Goal: Task Accomplishment & Management: Use online tool/utility

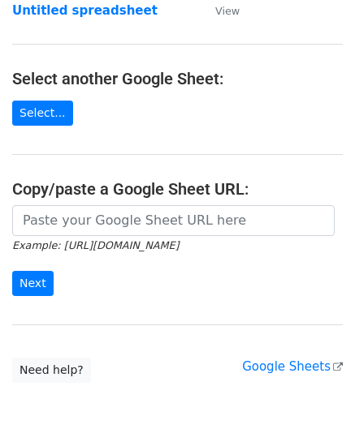
scroll to position [162, 0]
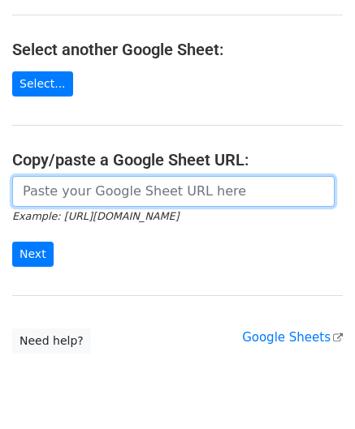
click at [96, 194] on input "url" at bounding box center [173, 191] width 322 height 31
paste input "[URL][DOMAIN_NAME]"
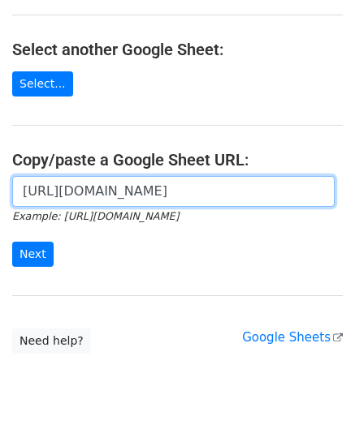
scroll to position [0, 344]
type input "[URL][DOMAIN_NAME]"
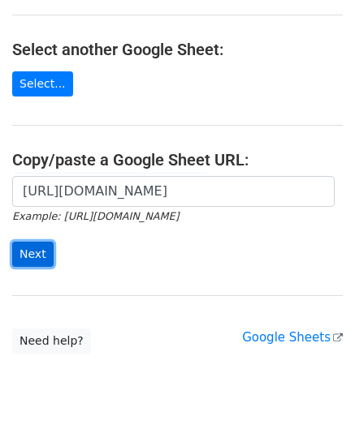
click at [39, 256] on input "Next" at bounding box center [32, 254] width 41 height 25
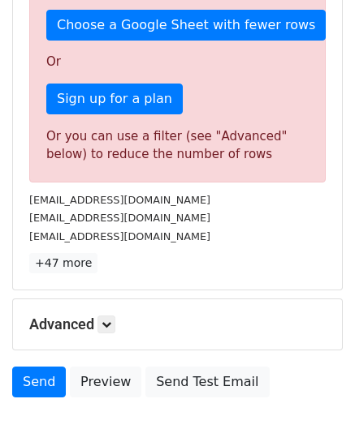
scroll to position [548, 0]
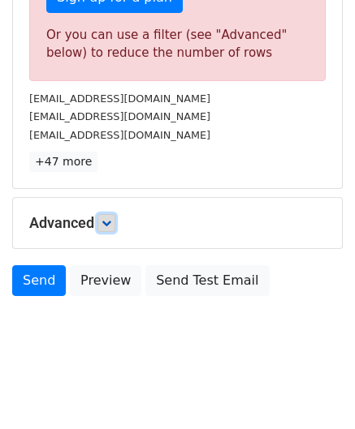
click at [108, 218] on icon at bounding box center [106, 223] width 10 height 10
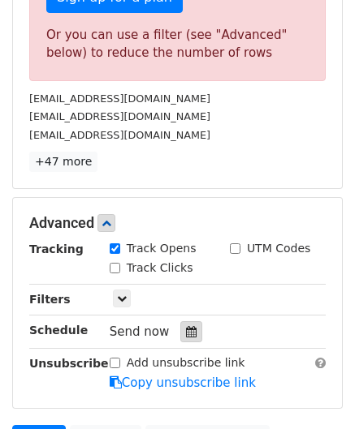
click at [186, 326] on icon at bounding box center [191, 331] width 11 height 11
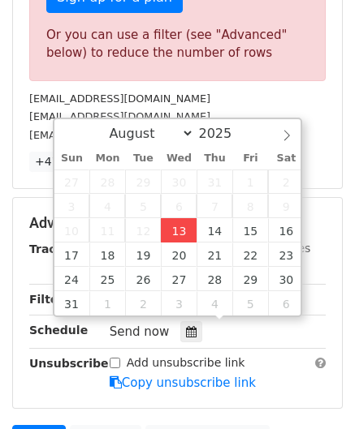
type input "[DATE] 12:00"
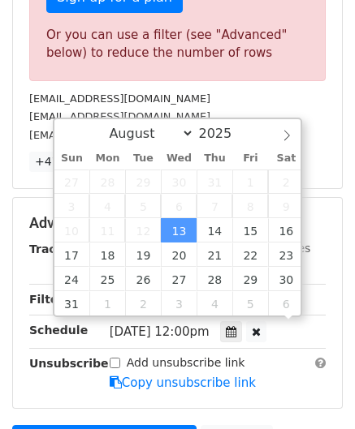
scroll to position [0, 0]
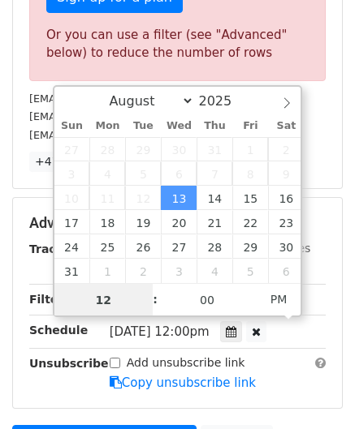
paste input "6"
type input "6"
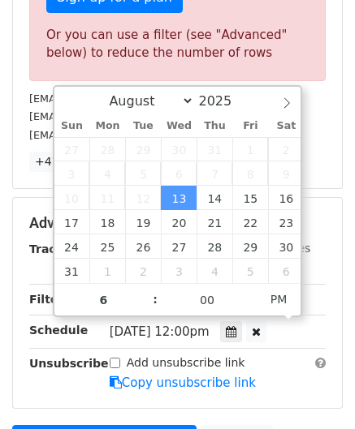
type input "[DATE] 18:00"
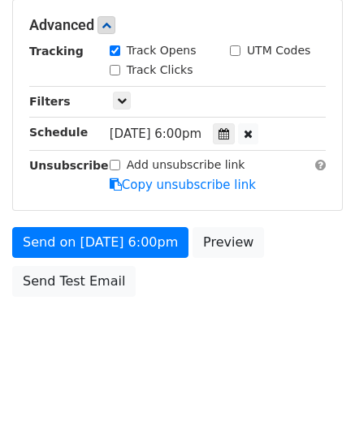
scroll to position [565, 0]
